Goal: Transaction & Acquisition: Purchase product/service

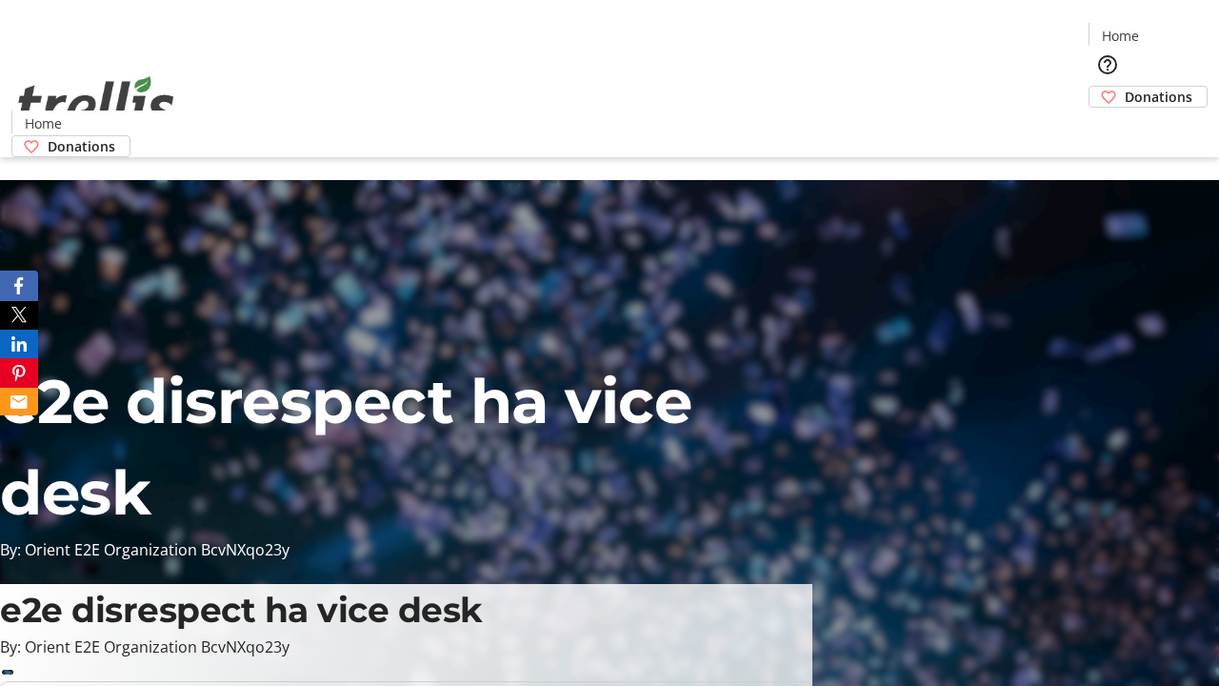
click at [1165, 29] on span "Sign Up" at bounding box center [1172, 26] width 55 height 23
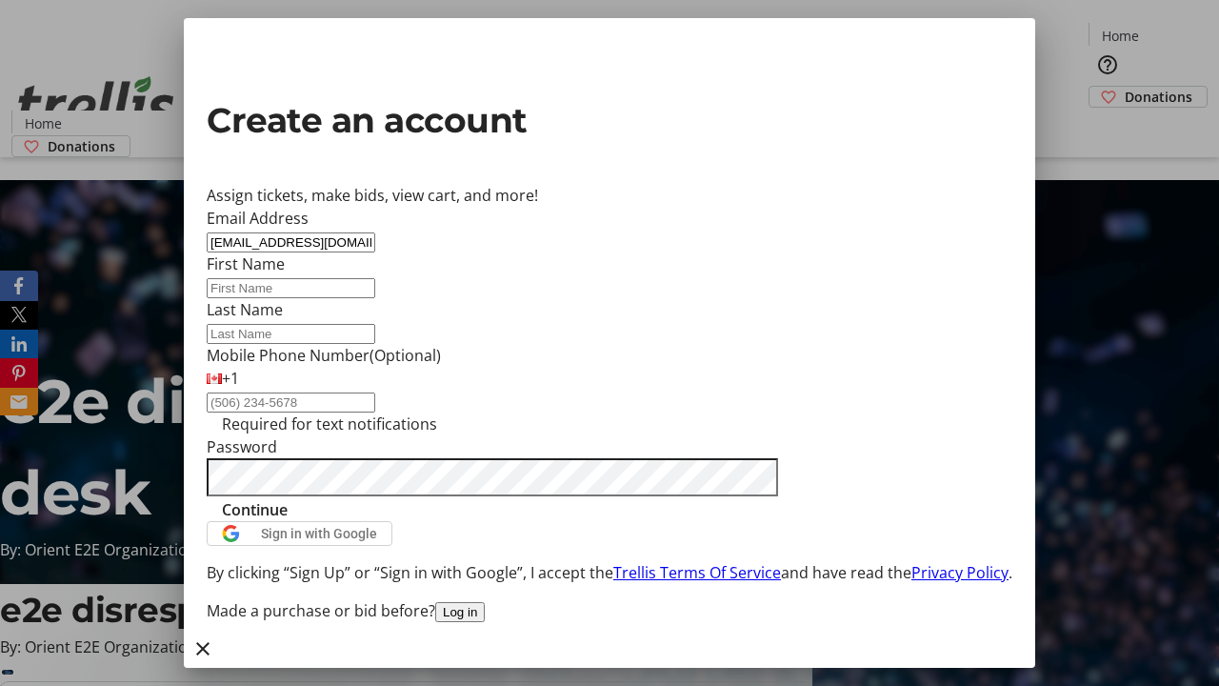
type input "[EMAIL_ADDRESS][DOMAIN_NAME]"
type input "Kody"
type input "Heathcote"
click at [288, 521] on span "Continue" at bounding box center [255, 509] width 66 height 23
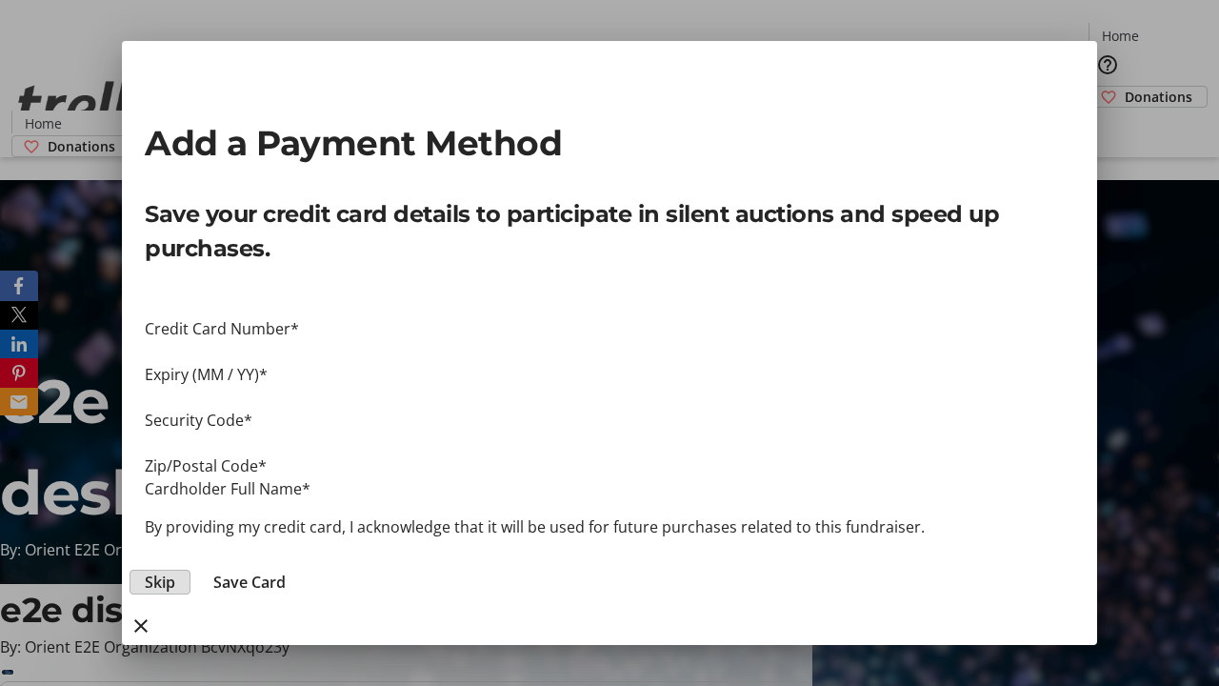
click at [175, 570] on span "Skip" at bounding box center [160, 581] width 30 height 23
click at [1125, 87] on span "Donations" at bounding box center [1159, 97] width 68 height 20
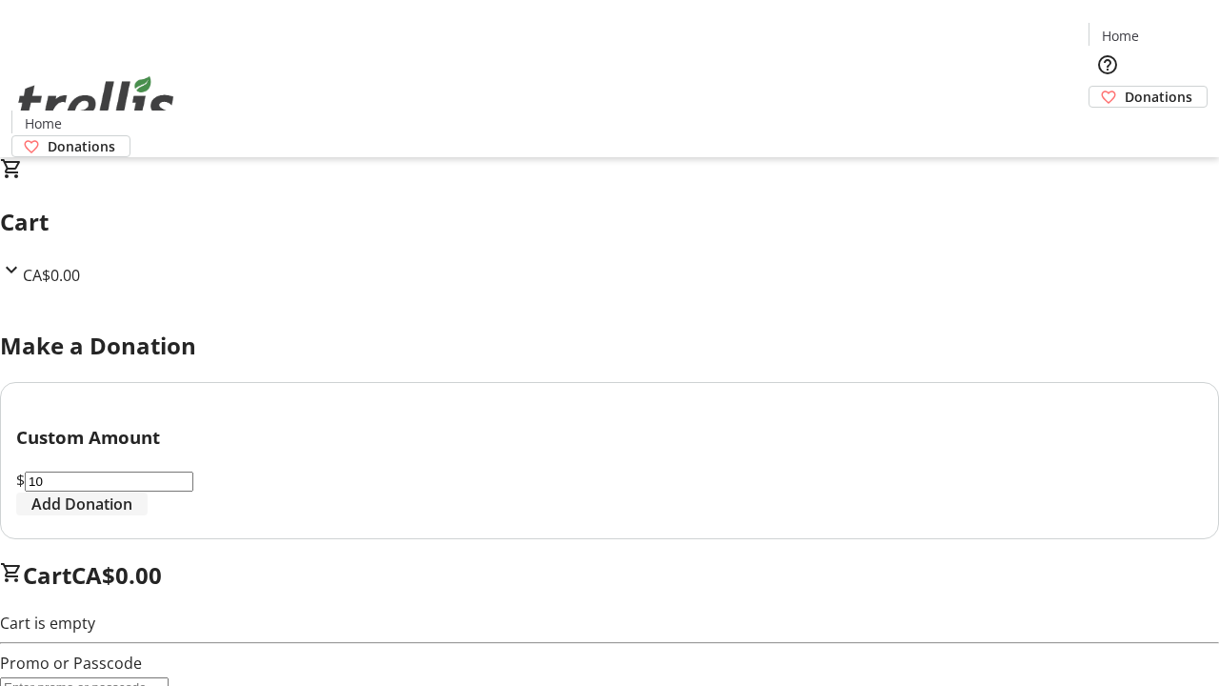
click at [132, 515] on span "Add Donation" at bounding box center [81, 503] width 101 height 23
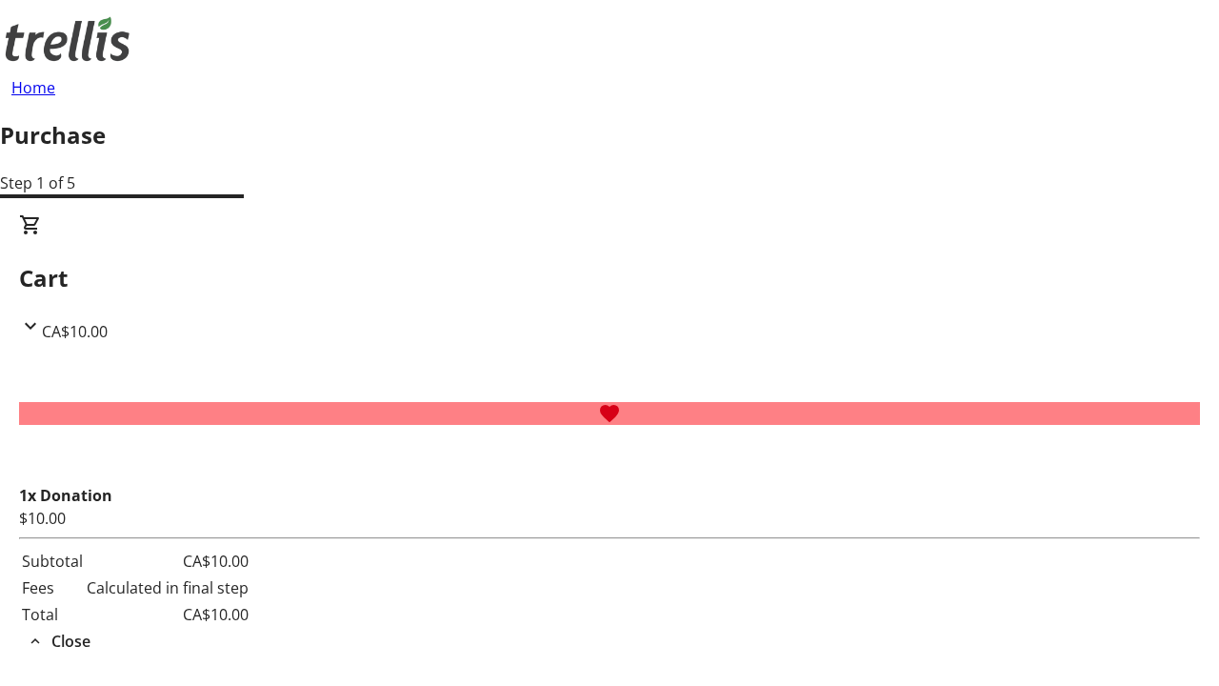
select select "CA"
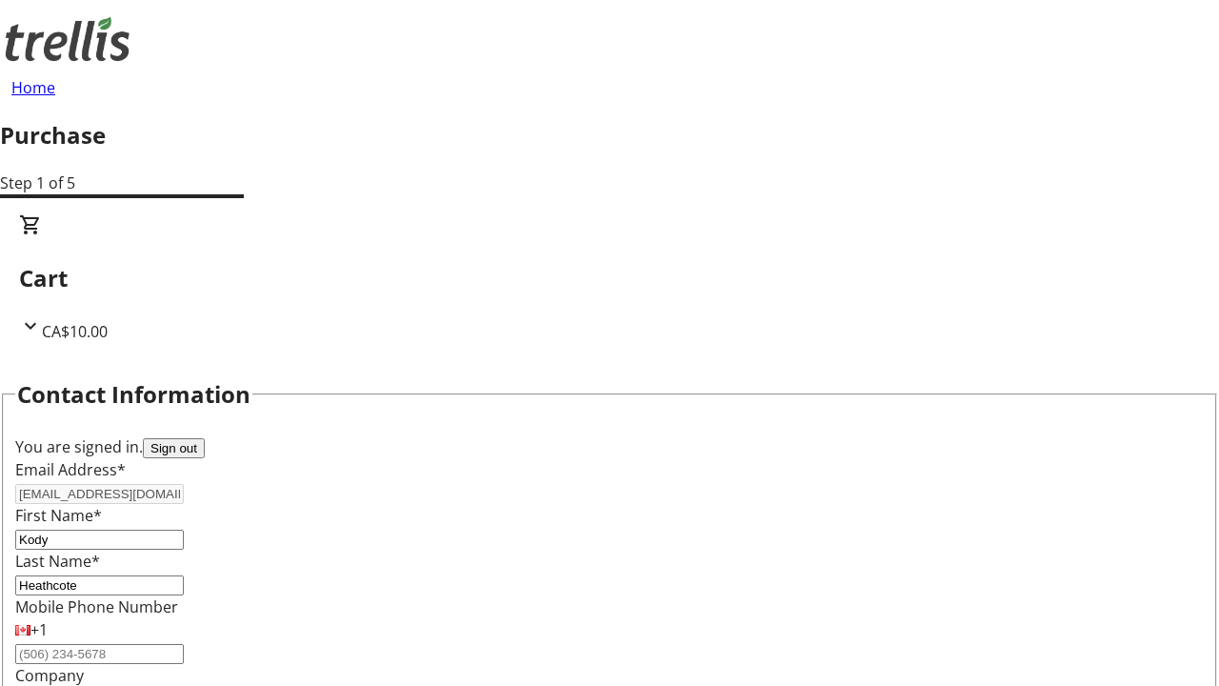
type input "[STREET_ADDRESS][PERSON_NAME]"
type input "Kelowna"
select select "BC"
type input "Kelowna"
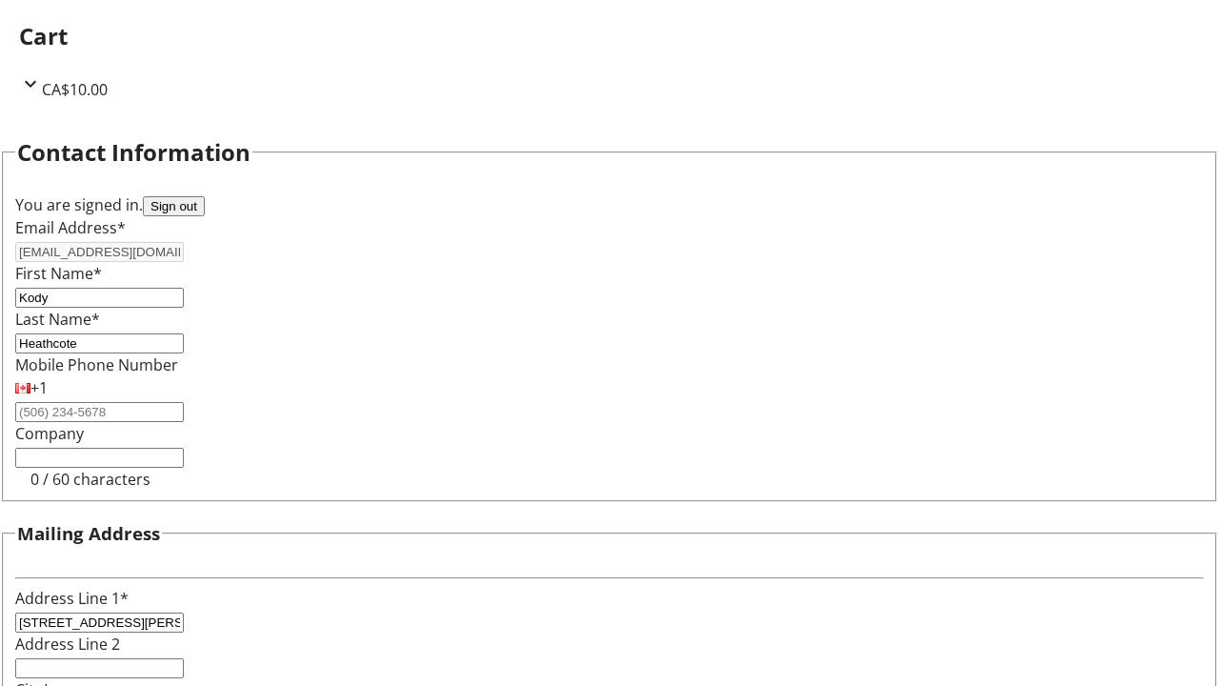
type input "V1Y 0C2"
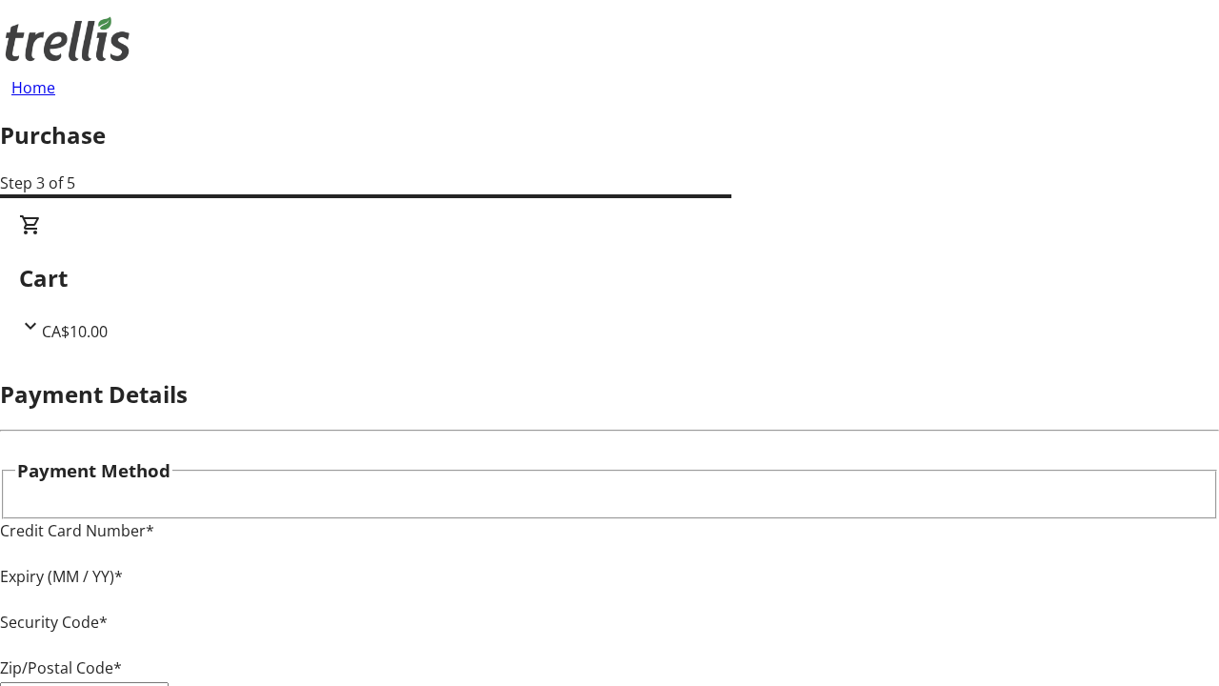
type input "V1Y 0C2"
